Goal: Task Accomplishment & Management: Manage account settings

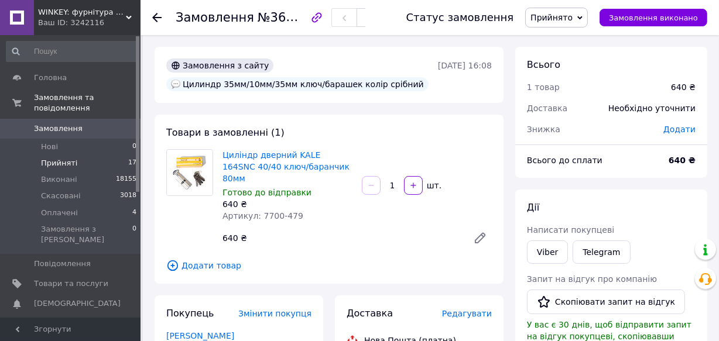
click at [70, 158] on span "Прийняті" at bounding box center [59, 163] width 36 height 11
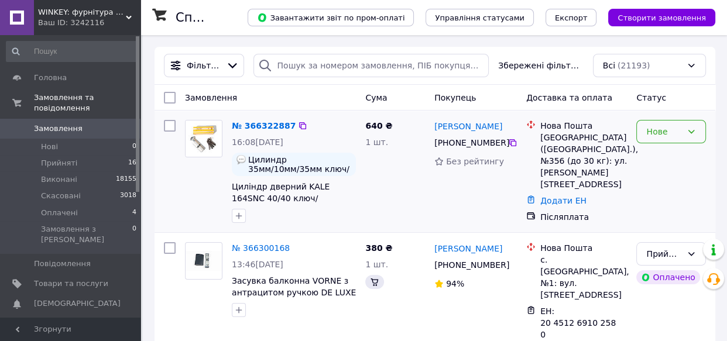
click at [682, 108] on div "Статус" at bounding box center [670, 97] width 79 height 21
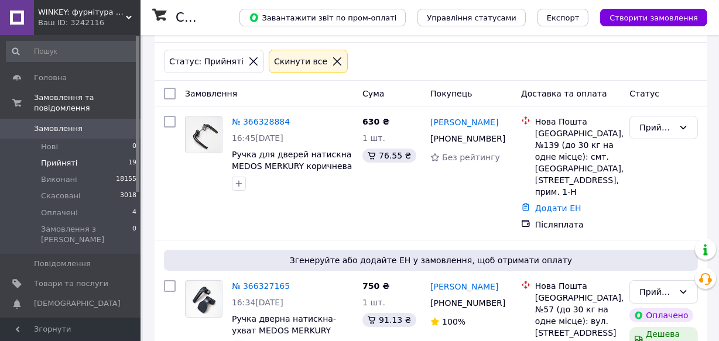
scroll to position [53, 0]
